Goal: Entertainment & Leisure: Consume media (video, audio)

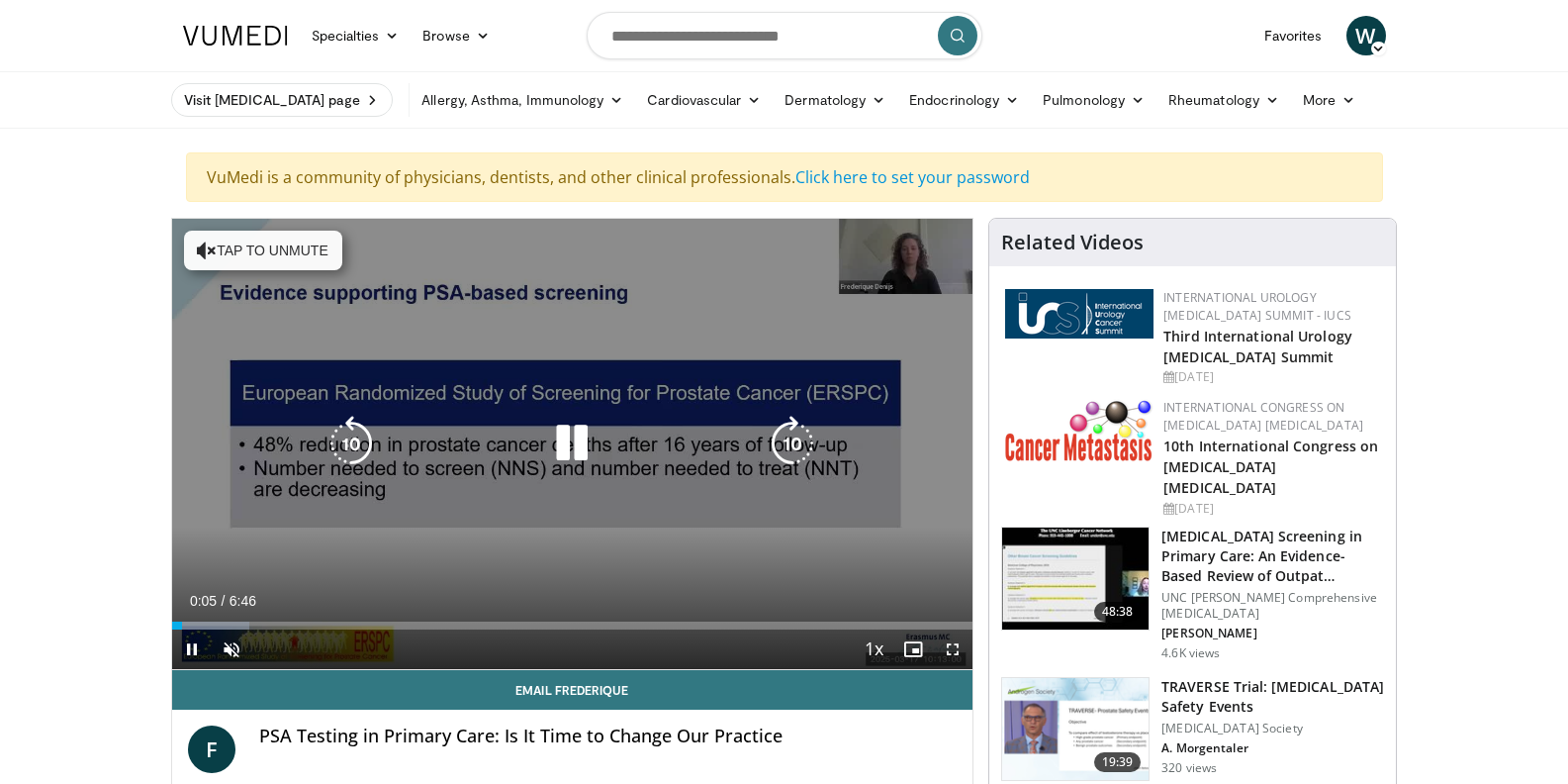
click at [197, 255] on icon "Video Player" at bounding box center [207, 250] width 20 height 20
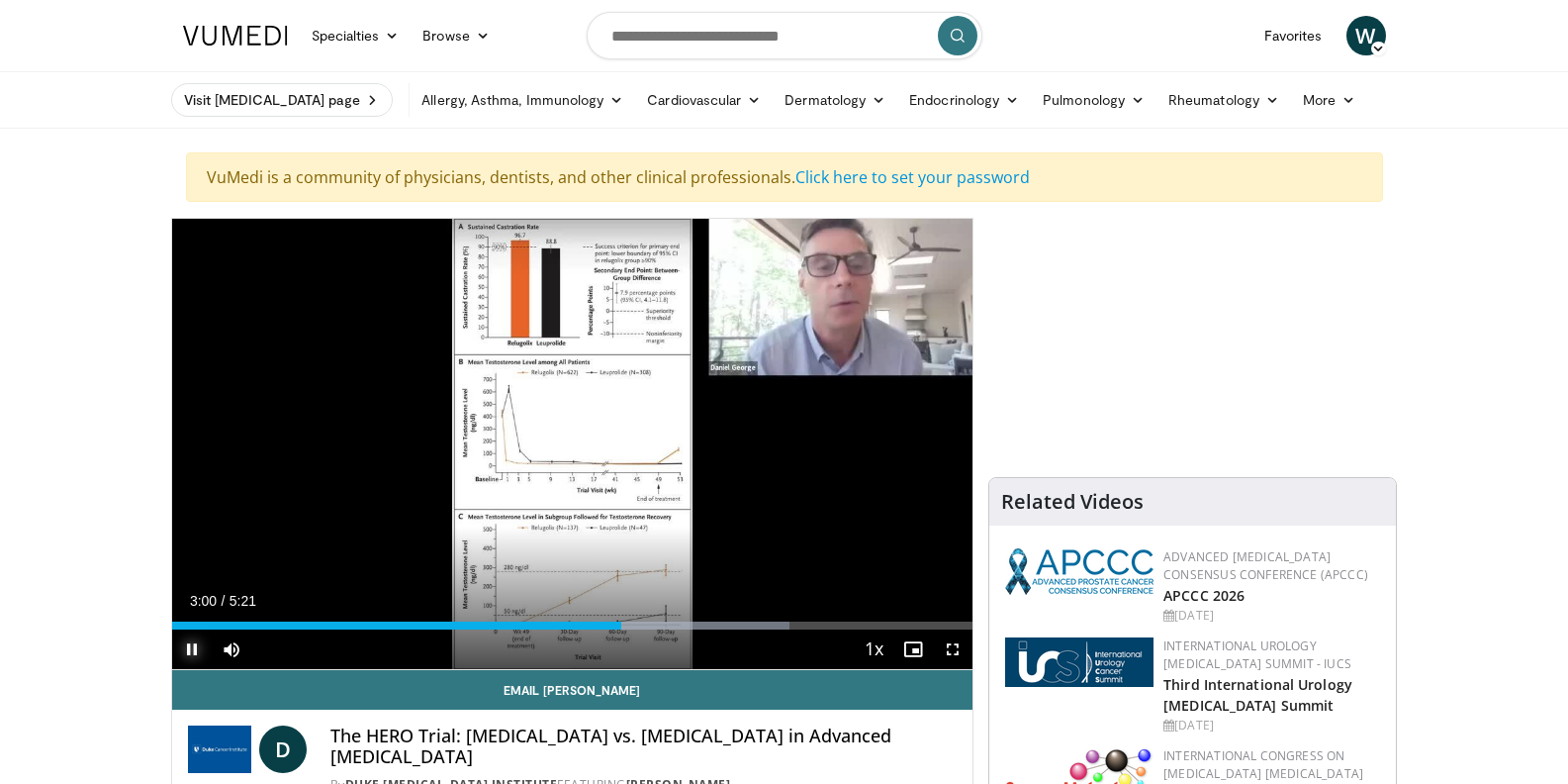
click at [196, 637] on span "Video Player" at bounding box center [192, 649] width 40 height 40
